Goal: Register for event/course

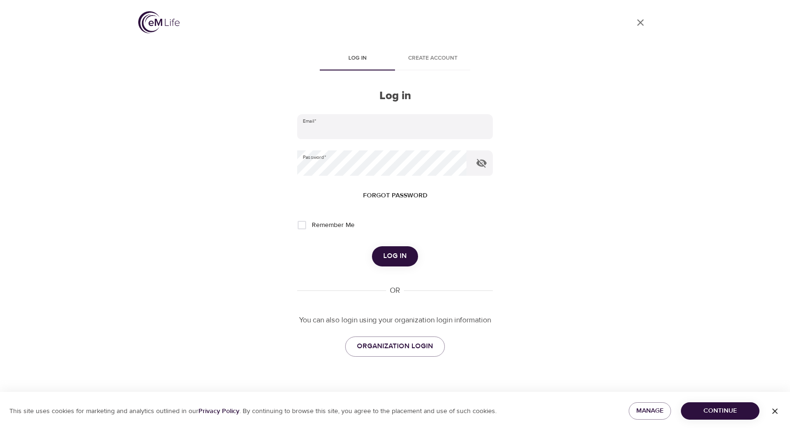
type input "[EMAIL_ADDRESS][US_STATE][DOMAIN_NAME]"
click at [397, 254] on span "Log in" at bounding box center [395, 256] width 24 height 12
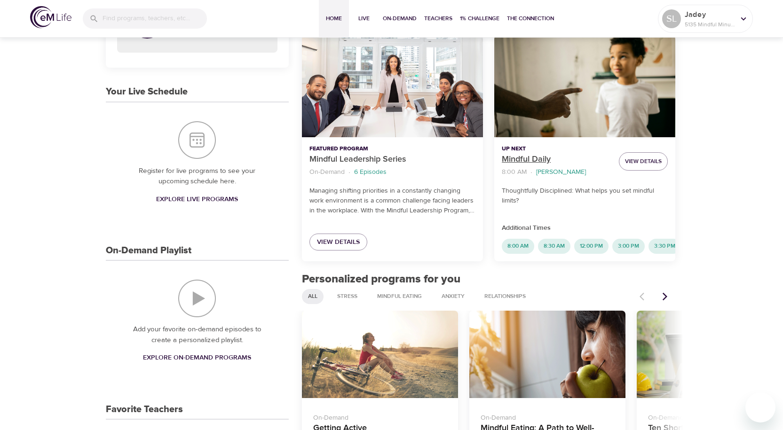
scroll to position [141, 0]
click at [652, 161] on span "View Details" at bounding box center [643, 162] width 37 height 10
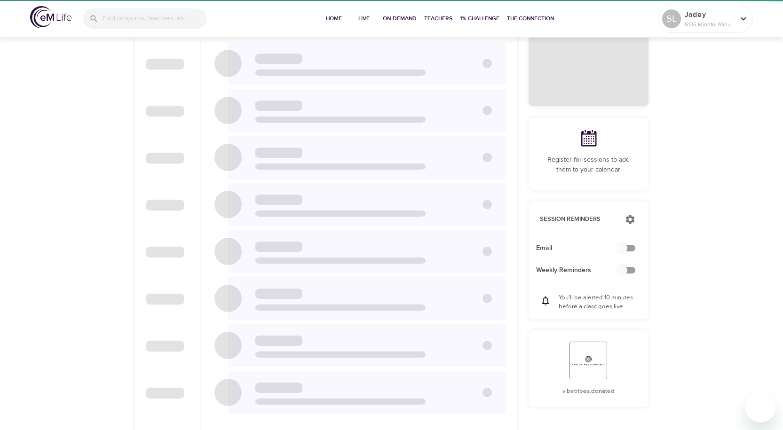
checkbox input "true"
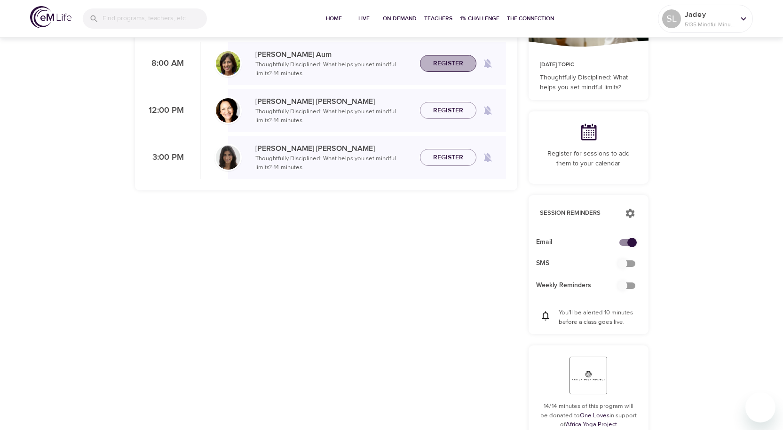
click at [453, 61] on span "Register" at bounding box center [448, 64] width 30 height 12
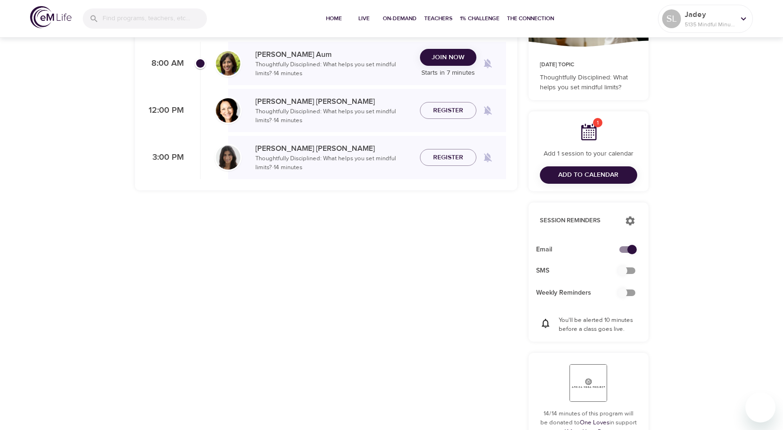
click at [449, 52] on span "Join Now" at bounding box center [448, 58] width 33 height 12
